Goal: Contribute content: Add original content to the website for others to see

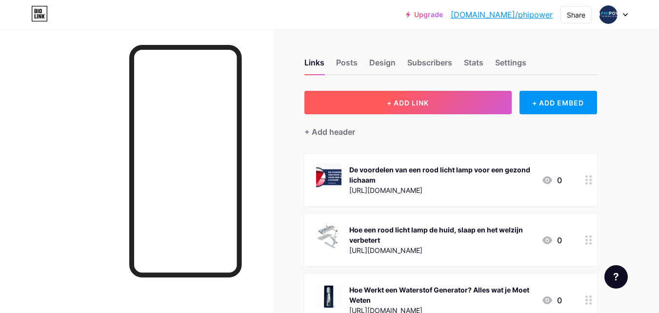
click at [396, 100] on span "+ ADD LINK" at bounding box center [408, 103] width 42 height 8
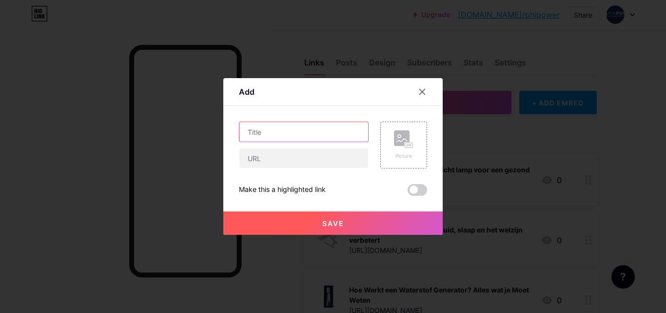
click at [289, 130] on input "text" at bounding box center [303, 132] width 129 height 20
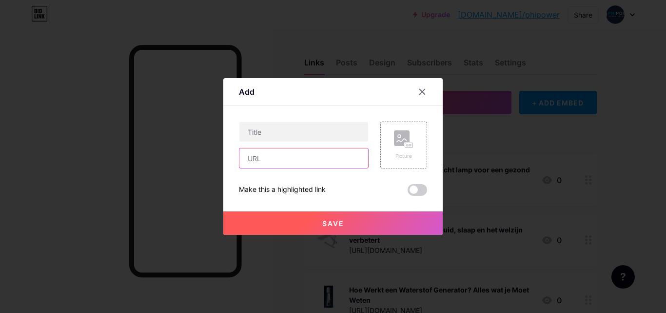
click at [270, 153] on input "text" at bounding box center [303, 158] width 129 height 20
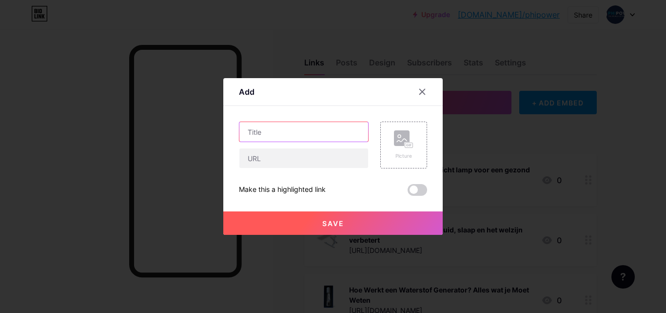
click at [273, 122] on input "text" at bounding box center [303, 132] width 129 height 20
click at [273, 135] on input "text" at bounding box center [303, 132] width 129 height 20
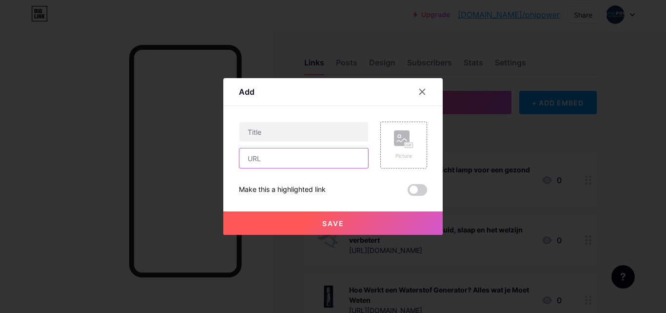
click at [260, 159] on input "text" at bounding box center [303, 158] width 129 height 20
paste input "[URL][DOMAIN_NAME]"
type input "[URL][DOMAIN_NAME]"
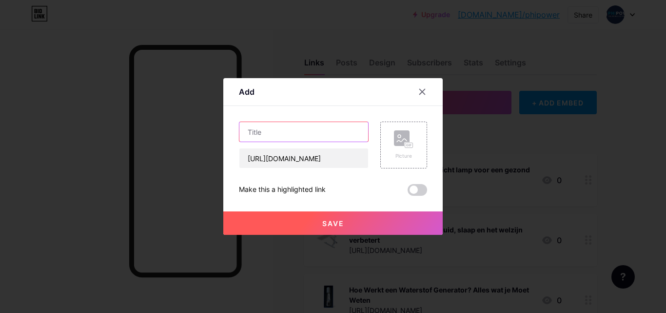
drag, startPoint x: 263, startPoint y: 132, endPoint x: 280, endPoint y: 111, distance: 27.0
click at [263, 132] on input "text" at bounding box center [303, 132] width 129 height 20
paste input "Gezondheidsvoordelen van Gevitaliseerd Water | Vitaal & Energiek Leven"
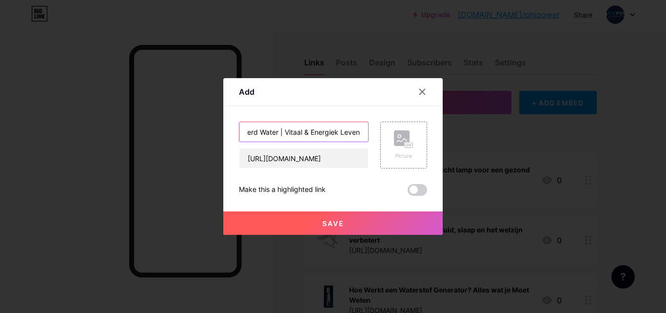
type input "Gezondheidsvoordelen van Gevitaliseerd Water | Vitaal & Energiek Leven"
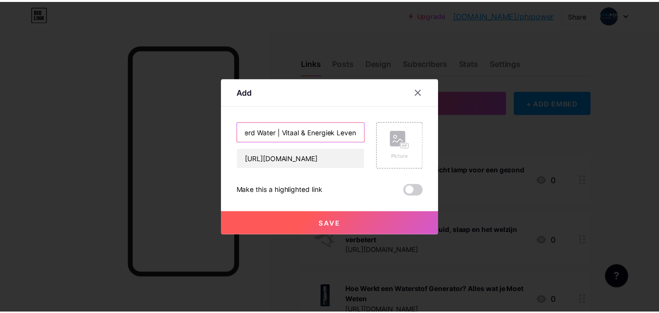
scroll to position [0, 0]
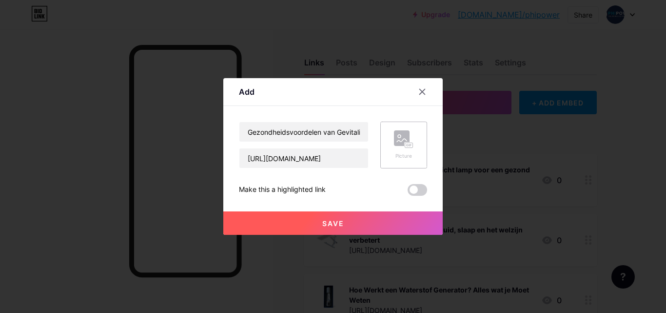
click at [400, 155] on div "Picture" at bounding box center [404, 155] width 20 height 7
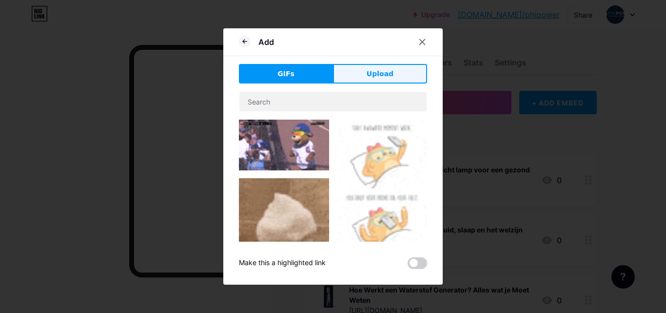
click at [383, 76] on span "Upload" at bounding box center [380, 74] width 27 height 10
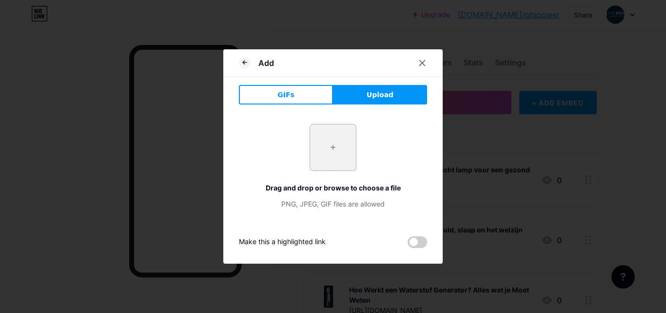
click at [340, 135] on input "file" at bounding box center [333, 147] width 46 height 46
type input "C:\fakepath\Gezondheidsvoordelen van het drinken van gevitaliseerd water.jpg"
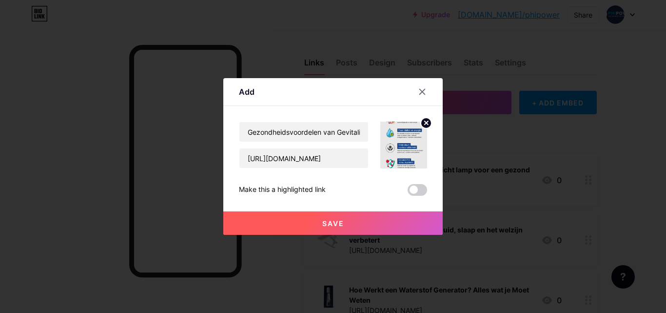
click at [355, 221] on button "Save" at bounding box center [332, 222] width 219 height 23
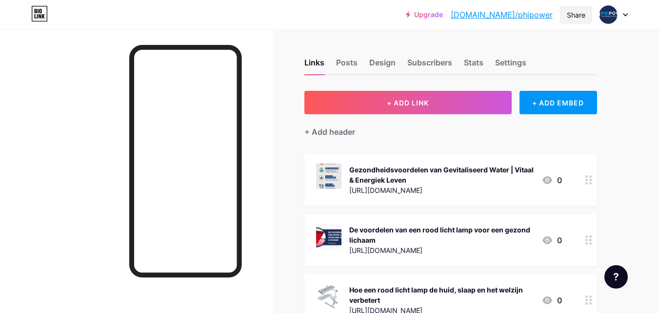
click at [577, 12] on div "Share" at bounding box center [576, 15] width 19 height 10
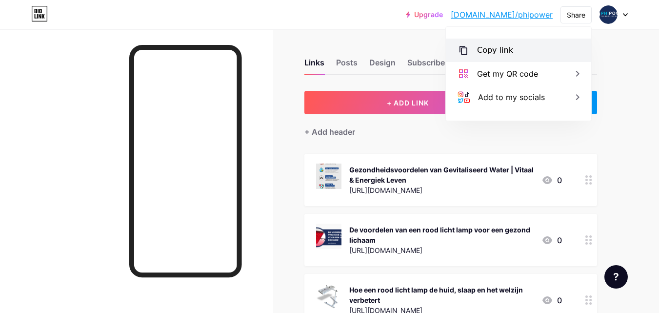
click at [491, 56] on div "Copy link" at bounding box center [518, 50] width 145 height 23
